Goal: Communication & Community: Answer question/provide support

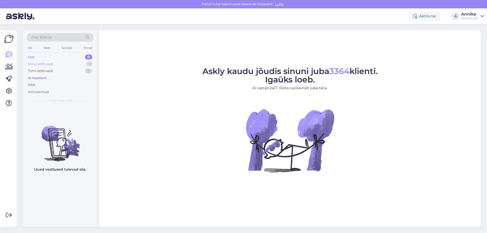
click at [52, 64] on div "Minu vestlused" at bounding box center [40, 64] width 25 height 5
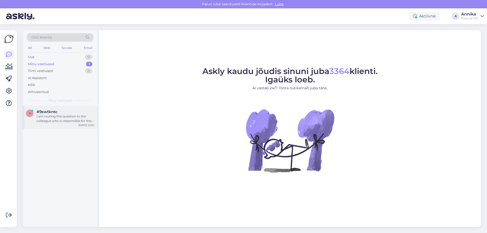
click at [67, 127] on div "9 #9swtkntc I am routing this question to the colleague who is responsible for …" at bounding box center [60, 117] width 75 height 23
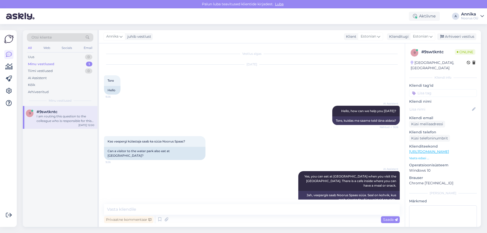
scroll to position [199, 0]
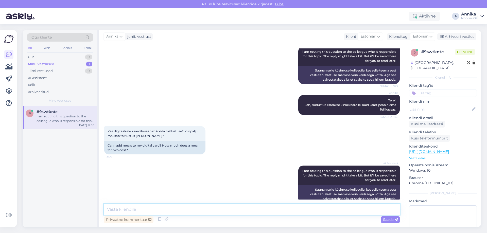
click at [224, 212] on textarea at bounding box center [252, 209] width 296 height 11
type textarea "T"
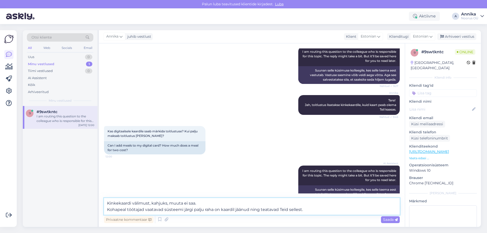
drag, startPoint x: 308, startPoint y: 209, endPoint x: 103, endPoint y: 217, distance: 205.7
click at [103, 217] on div "Vestlus algas [DATE] Tere 9:26 Hello AI Assistent Hello, how can we help you [D…" at bounding box center [252, 135] width 306 height 184
click at [306, 209] on textarea "Kinkekaardi välimust, kahjuks, muuta ei saa. Kohapeal töötajad vaatavad süsteem…" at bounding box center [252, 206] width 296 height 17
drag, startPoint x: 306, startPoint y: 209, endPoint x: 94, endPoint y: 210, distance: 212.4
click at [94, 210] on div "Otsi kliente All Web Socials Email Uus 0 Minu vestlused 1 Tiimi vestlused 0 AI …" at bounding box center [252, 128] width 458 height 197
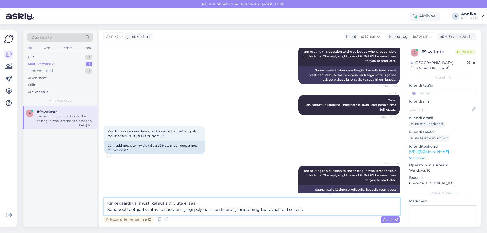
paste textarea "sed töötajad saavad süsteemist vaadata teie kaardi rahajääki ja teavitavad teid…"
type textarea "Kinkekaardi välimust, kahjuks, muuta ei saa. Kohapealsed töötajad saavad süstee…"
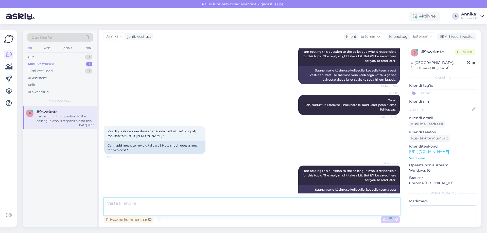
scroll to position [230, 0]
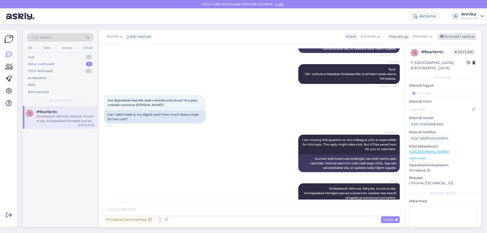
click at [451, 37] on div "Arhiveeri vestlus" at bounding box center [457, 36] width 39 height 7
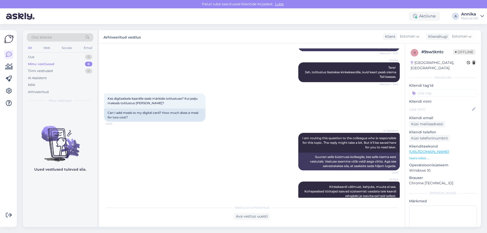
drag, startPoint x: 202, startPoint y: 58, endPoint x: 183, endPoint y: 37, distance: 28.0
click at [199, 57] on div "[PERSON_NAME]! Jah, toitlustus lisatakse kinkekaardile, kuid kaart peab olema T…" at bounding box center [252, 72] width 296 height 31
